Goal: Check status: Check status

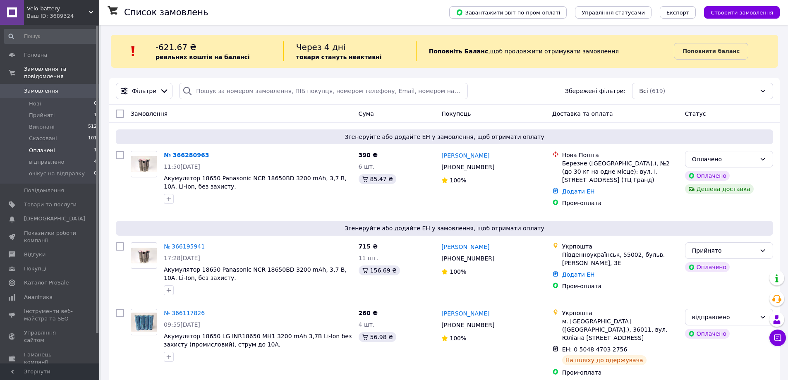
click at [67, 145] on li "Оплачені 1" at bounding box center [51, 151] width 102 height 12
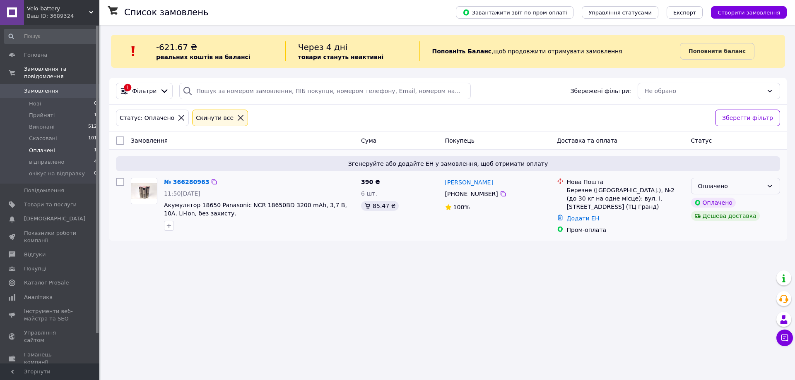
click at [722, 190] on div "Оплачено" at bounding box center [730, 186] width 65 height 9
drag, startPoint x: 574, startPoint y: 291, endPoint x: 586, endPoint y: 273, distance: 21.6
click at [574, 291] on div "Список замовлень Завантажити звіт по пром-оплаті Управління статусами Експорт С…" at bounding box center [448, 190] width 694 height 380
drag, startPoint x: 514, startPoint y: 187, endPoint x: 443, endPoint y: 183, distance: 70.4
click at [443, 183] on div "[PERSON_NAME] [PHONE_NUMBER]%" at bounding box center [498, 206] width 112 height 63
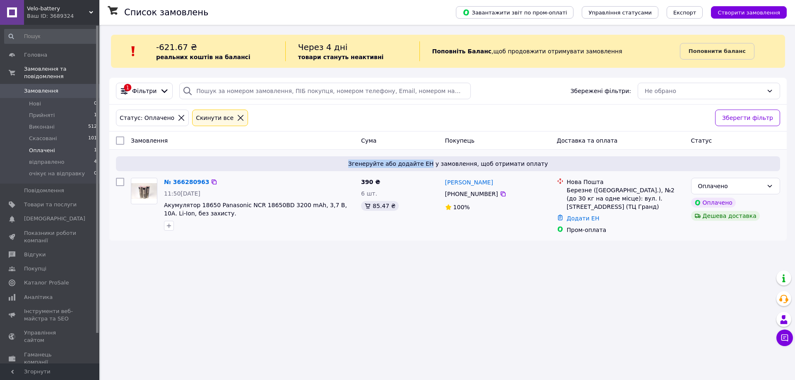
drag, startPoint x: 433, startPoint y: 166, endPoint x: 361, endPoint y: 163, distance: 72.5
click at [361, 163] on span "Згенеруйте або додайте ЕН у замовлення, щоб отримати оплату" at bounding box center [447, 164] width 657 height 8
drag, startPoint x: 361, startPoint y: 163, endPoint x: 531, endPoint y: 162, distance: 169.7
click at [531, 162] on span "Згенеруйте або додайте ЕН у замовлення, щоб отримати оплату" at bounding box center [447, 164] width 657 height 8
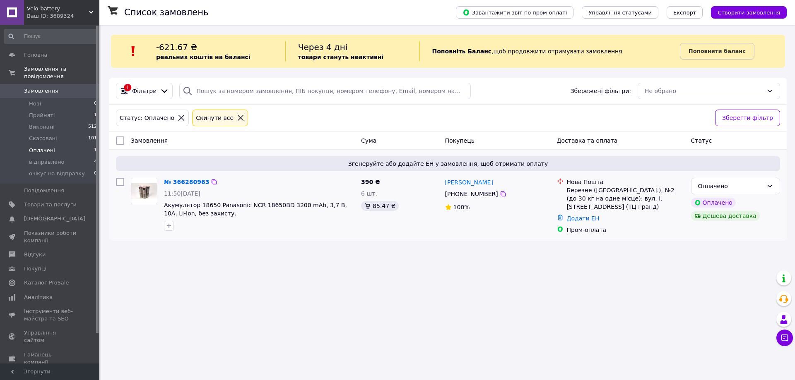
drag, startPoint x: 501, startPoint y: 205, endPoint x: 490, endPoint y: 207, distance: 10.9
click at [500, 205] on div "100%" at bounding box center [497, 207] width 105 height 8
click at [451, 208] on div "100%" at bounding box center [497, 207] width 105 height 8
drag, startPoint x: 511, startPoint y: 184, endPoint x: 435, endPoint y: 178, distance: 75.5
click at [438, 178] on div "№ 366280963 11:50[DATE] Акумулятор 18650 Panasonic NCR 18650BD 3200 mAh, 3,7 В,…" at bounding box center [448, 206] width 670 height 63
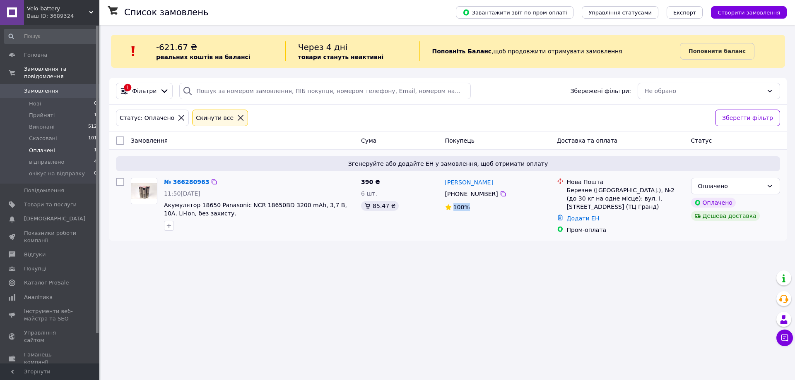
click at [421, 175] on div "390 ₴ 6 шт. 85.47 ₴" at bounding box center [400, 206] width 84 height 63
drag, startPoint x: 370, startPoint y: 182, endPoint x: 363, endPoint y: 183, distance: 7.1
click at [363, 183] on span "390 ₴" at bounding box center [370, 182] width 19 height 7
click at [48, 251] on span "Відгуки" at bounding box center [50, 254] width 53 height 7
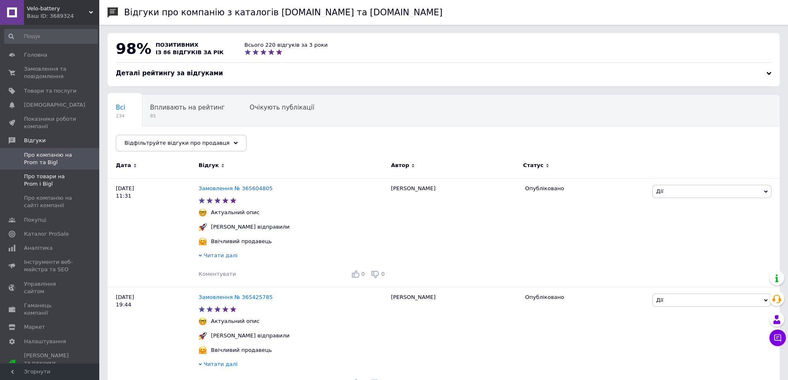
click at [54, 180] on span "Про товари на Prom і Bigl" at bounding box center [50, 180] width 53 height 15
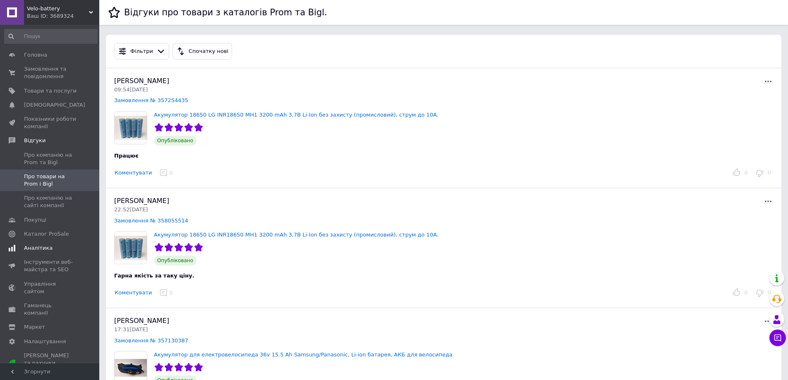
click at [58, 245] on span "Аналітика" at bounding box center [50, 248] width 53 height 7
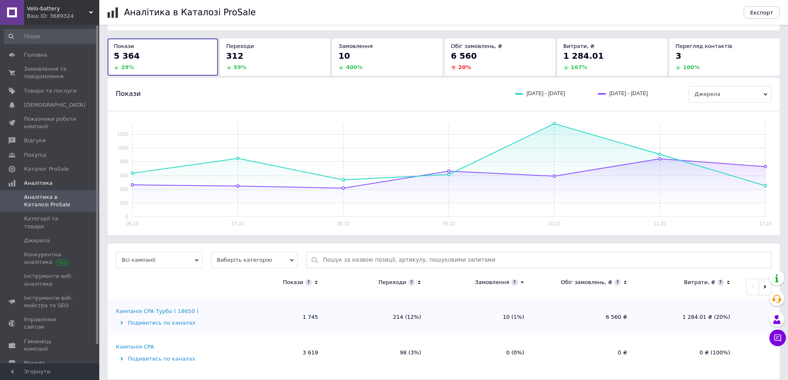
scroll to position [43, 0]
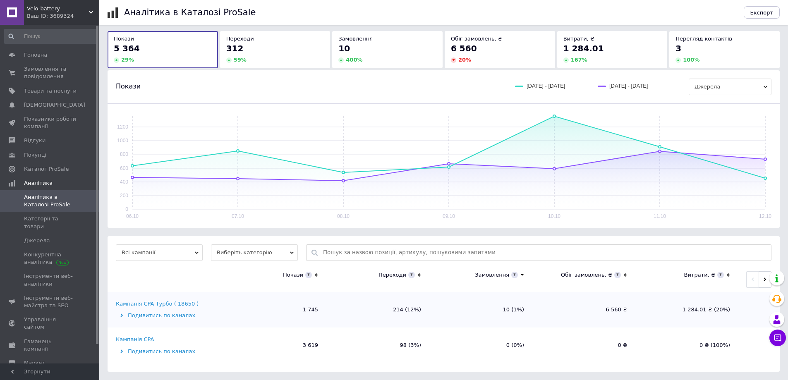
click at [125, 314] on div "Подивитись по каналах" at bounding box center [169, 315] width 106 height 7
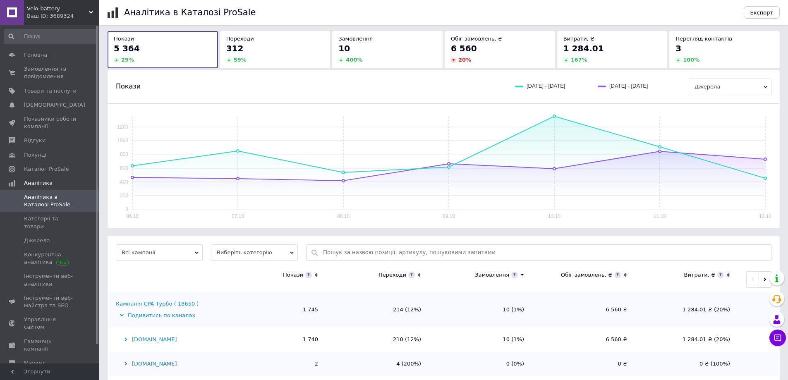
click at [122, 314] on div "Подивитись по каналах" at bounding box center [169, 315] width 106 height 7
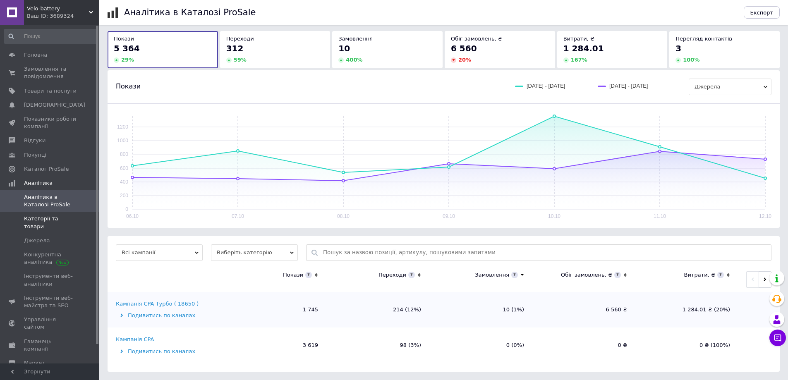
click at [78, 225] on link "Категорії та товари" at bounding box center [51, 223] width 102 height 22
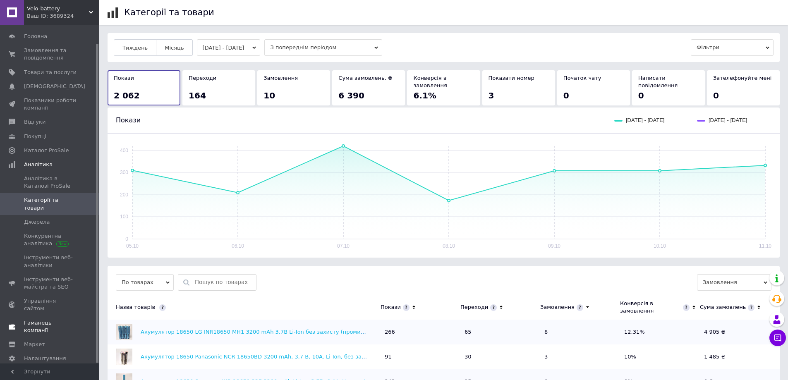
scroll to position [20, 0]
